Goal: Register for event/course

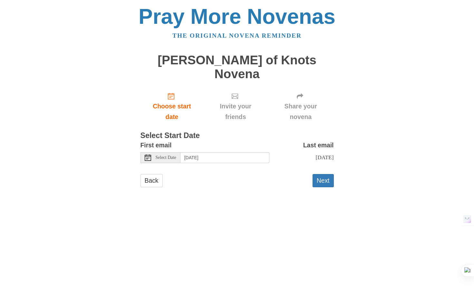
click at [173, 156] on span "Select Date" at bounding box center [166, 158] width 21 height 5
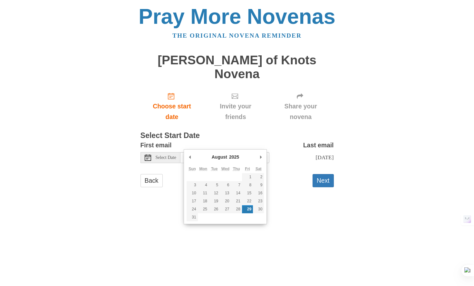
click at [315, 205] on html "Pray More Novenas The original novena reminder [PERSON_NAME] of Knots Novena Ch…" at bounding box center [237, 103] width 474 height 206
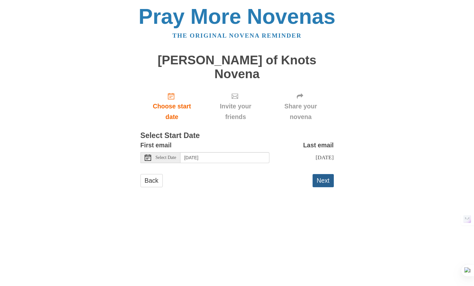
click at [321, 174] on button "Next" at bounding box center [323, 180] width 21 height 13
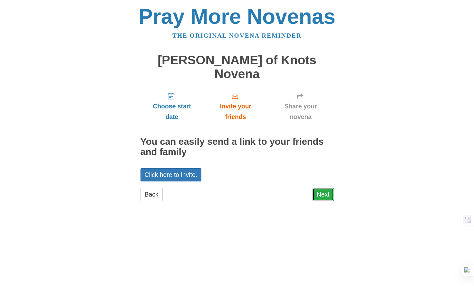
click at [324, 188] on link "Next" at bounding box center [323, 194] width 21 height 13
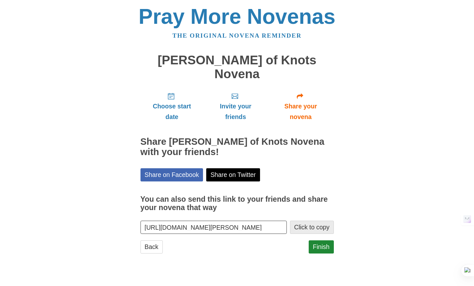
click at [309, 221] on button "Click to copy" at bounding box center [312, 227] width 44 height 13
click at [323, 241] on link "Finish" at bounding box center [321, 247] width 25 height 13
